Goal: Transaction & Acquisition: Purchase product/service

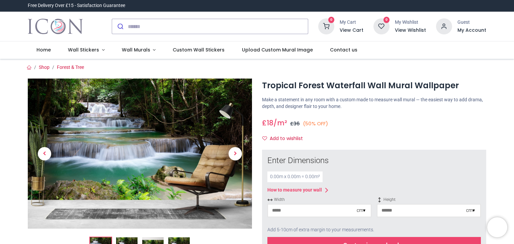
click at [364, 210] on div "cm ▾" at bounding box center [360, 210] width 9 height 7
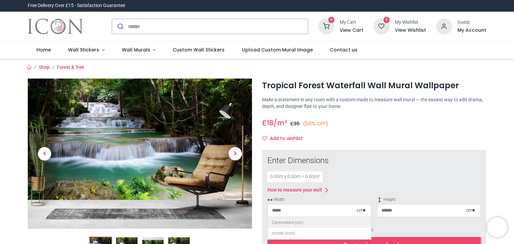
click at [318, 224] on div "Centimeters (cm)" at bounding box center [319, 222] width 103 height 11
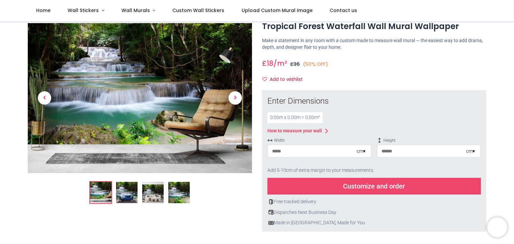
scroll to position [33, 0]
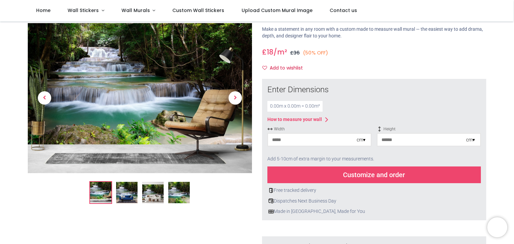
click at [278, 106] on div "0.00 m x 0.00 m = 0.00 m²" at bounding box center [294, 106] width 55 height 11
click at [298, 109] on div "0.00 m x 0.00 m = 0.00 m²" at bounding box center [294, 106] width 55 height 11
click at [326, 118] on icon at bounding box center [326, 120] width 8 height 8
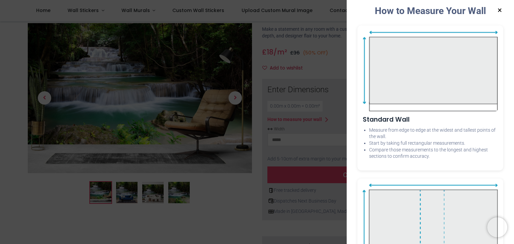
scroll to position [0, 0]
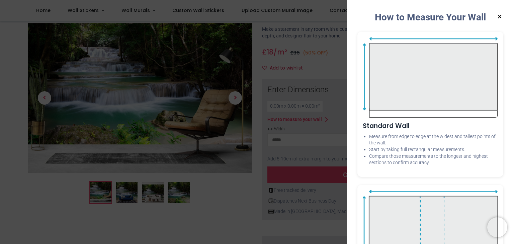
click at [66, 185] on div "× How to Measure Your Wall Standard Wall Measure from edge to edge at the wides…" at bounding box center [257, 122] width 514 height 244
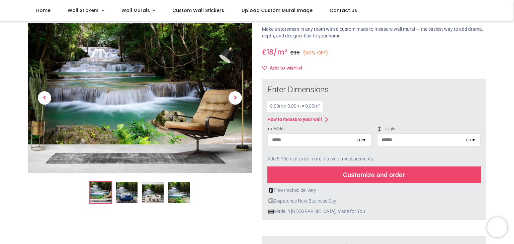
click at [157, 194] on img at bounding box center [152, 192] width 21 height 21
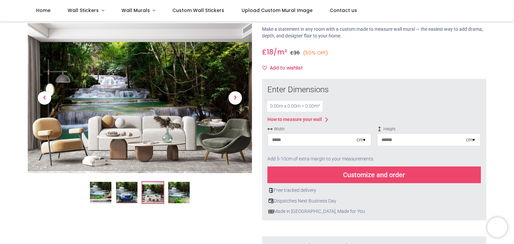
click at [126, 205] on div at bounding box center [140, 202] width 234 height 389
click at [156, 192] on img at bounding box center [152, 192] width 21 height 21
click at [183, 193] on img at bounding box center [178, 192] width 21 height 21
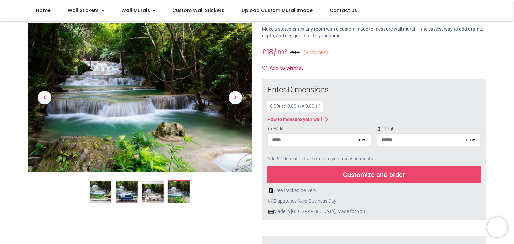
click at [100, 192] on img at bounding box center [100, 191] width 21 height 21
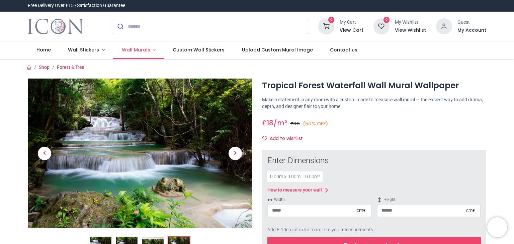
click at [141, 51] on span "Wall Murals" at bounding box center [136, 49] width 28 height 7
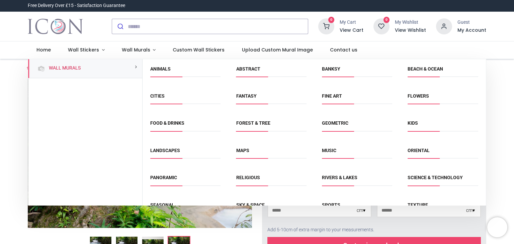
click at [158, 74] on span "Animals" at bounding box center [185, 71] width 70 height 11
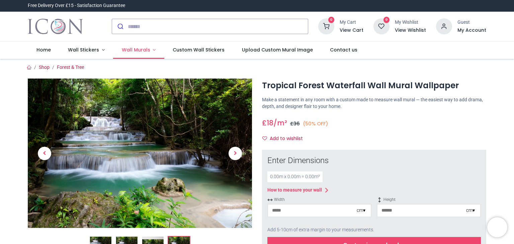
click at [139, 54] on link "Wall Murals" at bounding box center [138, 49] width 51 height 17
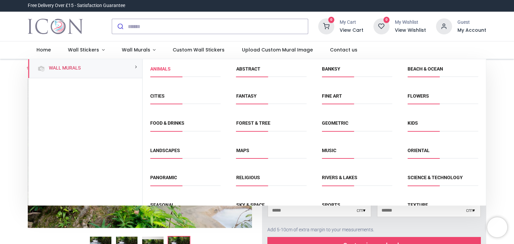
click at [160, 67] on link "Animals" at bounding box center [160, 68] width 20 height 5
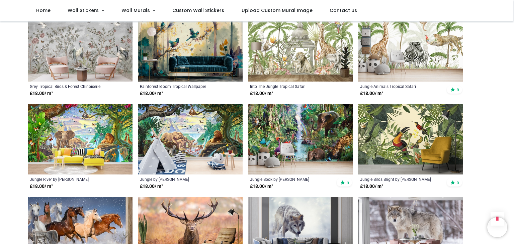
scroll to position [468, 0]
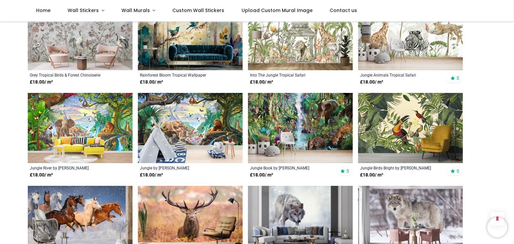
click at [189, 123] on img at bounding box center [190, 128] width 105 height 70
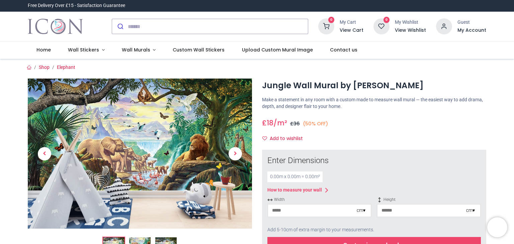
click at [313, 176] on div "0.00 m x 0.00 m = 0.00 m²" at bounding box center [294, 177] width 55 height 11
click at [274, 175] on div "0.00 m x 0.00 m = 0.00 m²" at bounding box center [294, 177] width 55 height 11
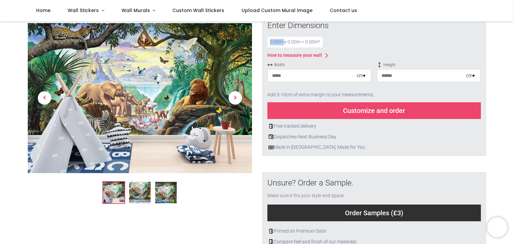
scroll to position [100, 0]
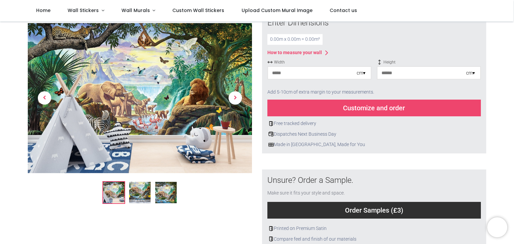
click at [347, 111] on div "Customize and order" at bounding box center [373, 108] width 213 height 17
click at [331, 79] on input "number" at bounding box center [312, 73] width 89 height 12
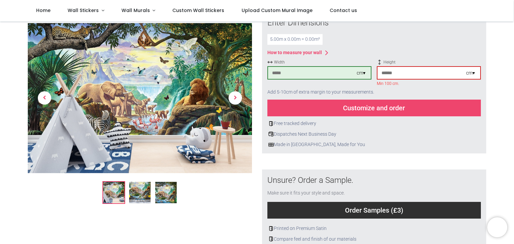
type input "***"
click at [447, 73] on input "number" at bounding box center [421, 73] width 89 height 12
type input "***"
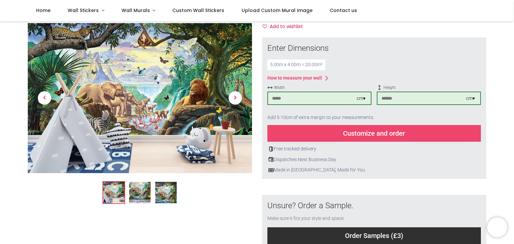
scroll to position [0, 0]
